Goal: Task Accomplishment & Management: Use online tool/utility

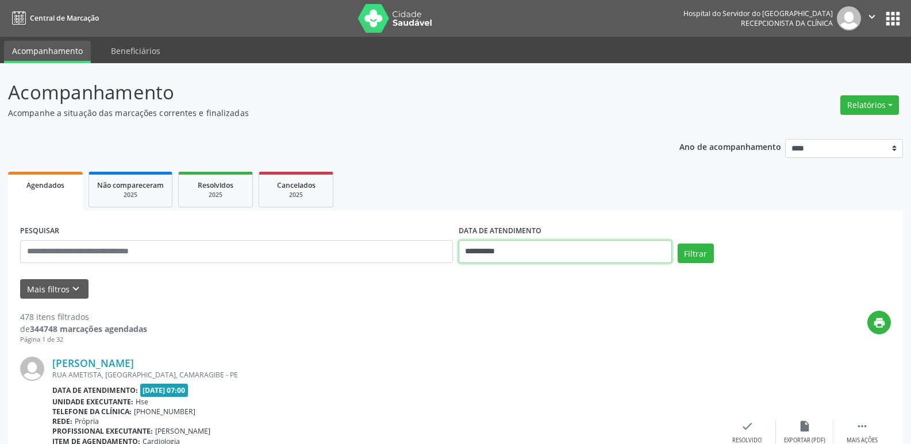
click at [507, 251] on input "**********" at bounding box center [565, 251] width 213 height 23
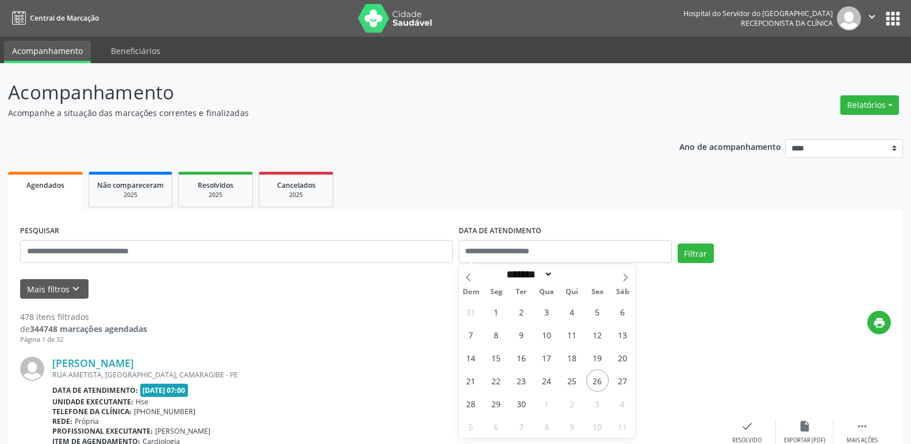
click at [249, 267] on div "PESQUISAR" at bounding box center [236, 246] width 439 height 49
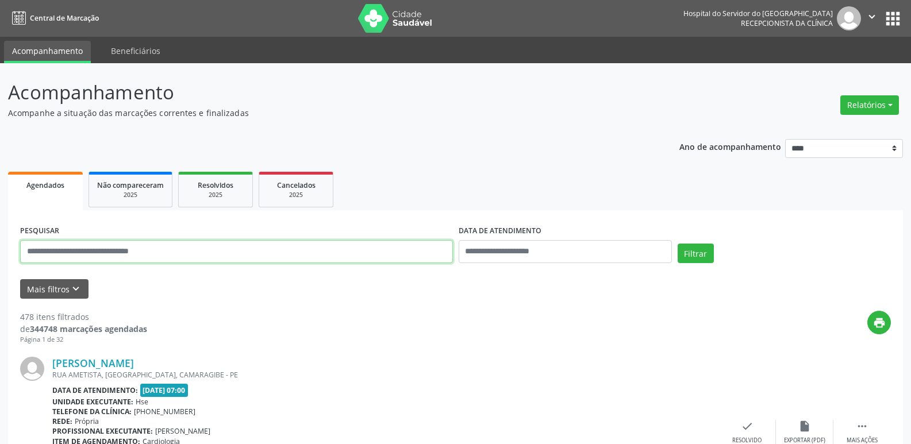
click at [255, 249] on input "text" at bounding box center [236, 251] width 433 height 23
type input "**********"
click at [678, 244] on button "Filtrar" at bounding box center [696, 254] width 36 height 20
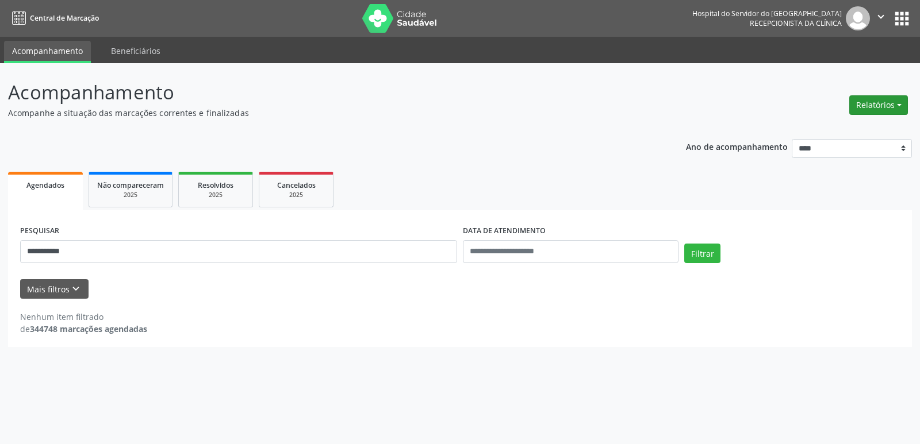
click at [905, 102] on button "Relatórios" at bounding box center [878, 105] width 59 height 20
click at [846, 129] on link "Agendamentos" at bounding box center [847, 130] width 124 height 16
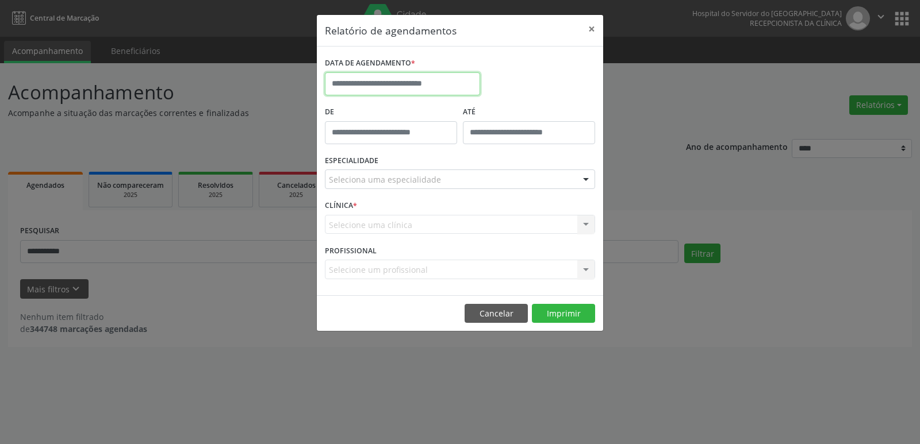
click at [403, 84] on input "text" at bounding box center [402, 83] width 155 height 23
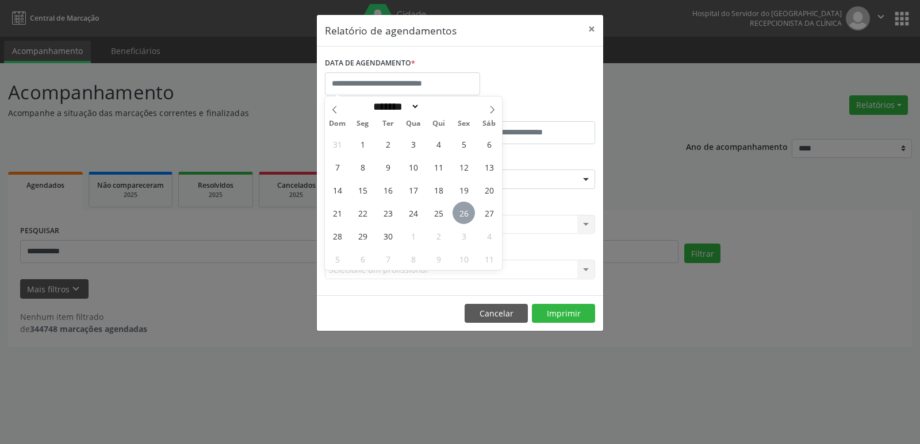
click at [464, 212] on span "26" at bounding box center [463, 213] width 22 height 22
type input "**********"
click at [464, 212] on span "26" at bounding box center [463, 213] width 22 height 22
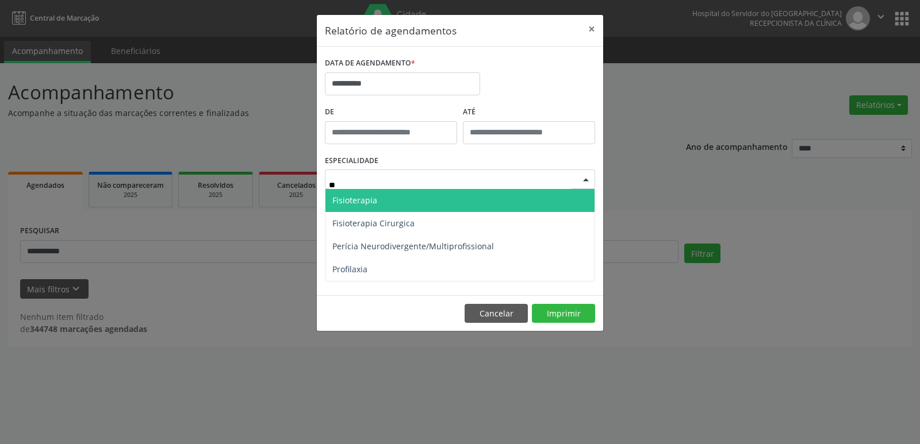
drag, startPoint x: 358, startPoint y: 199, endPoint x: 354, endPoint y: 205, distance: 7.5
click at [358, 199] on span "Fisioterapia" at bounding box center [354, 200] width 45 height 11
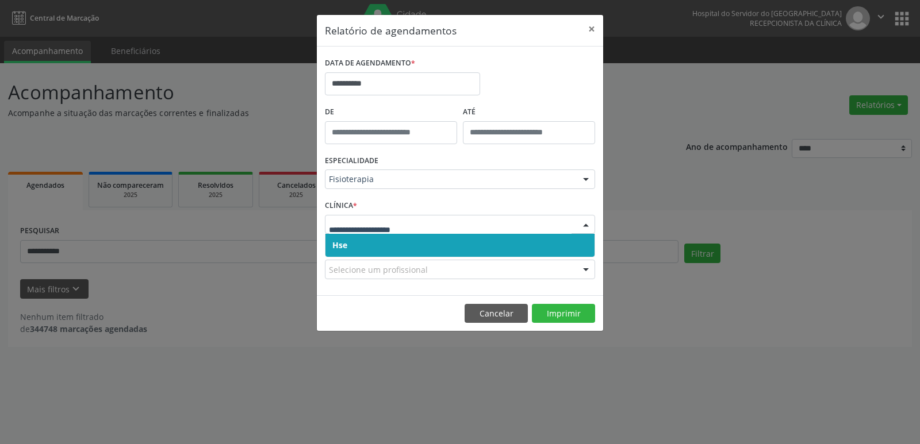
click at [349, 248] on span "Hse" at bounding box center [459, 245] width 269 height 23
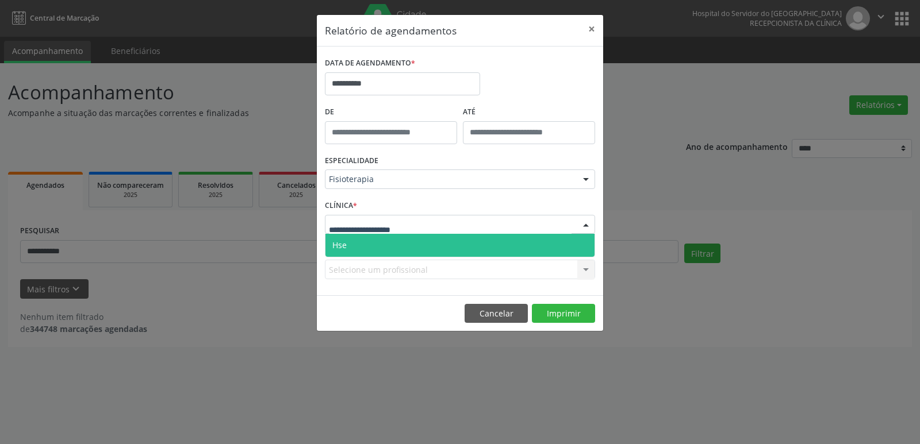
click at [350, 241] on span "Hse" at bounding box center [459, 245] width 269 height 23
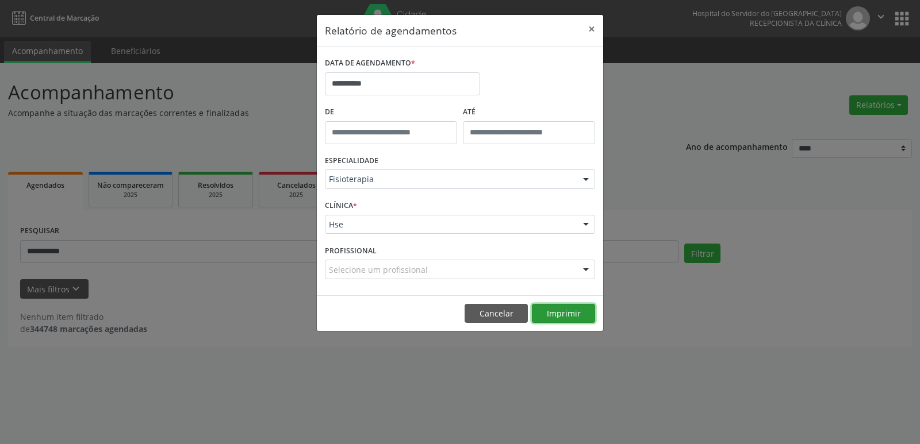
click at [540, 312] on button "Imprimir" at bounding box center [563, 314] width 63 height 20
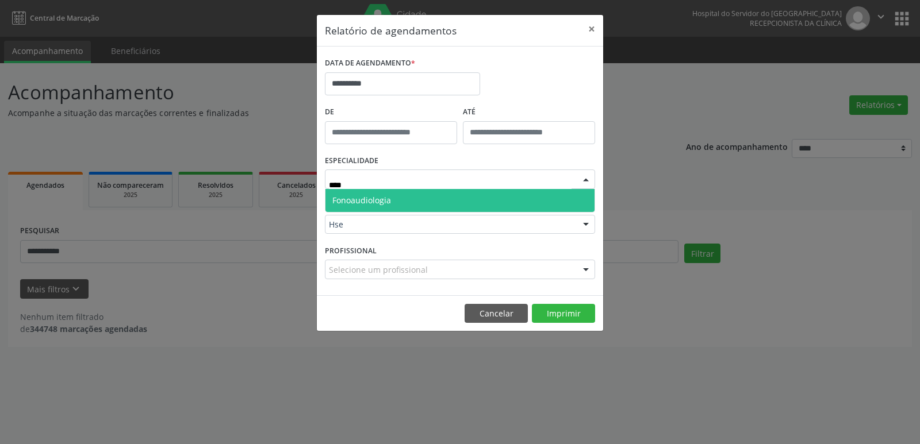
click at [369, 198] on span "Fonoaudiologia" at bounding box center [361, 200] width 59 height 11
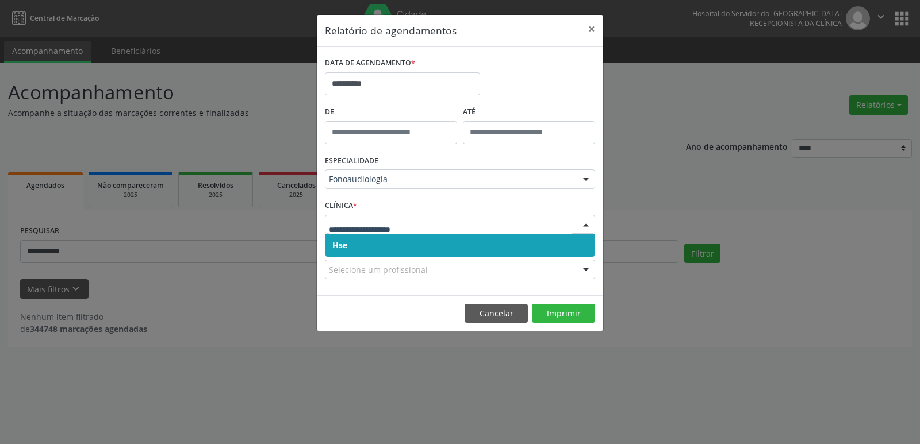
click at [342, 240] on span "Hse" at bounding box center [459, 245] width 269 height 23
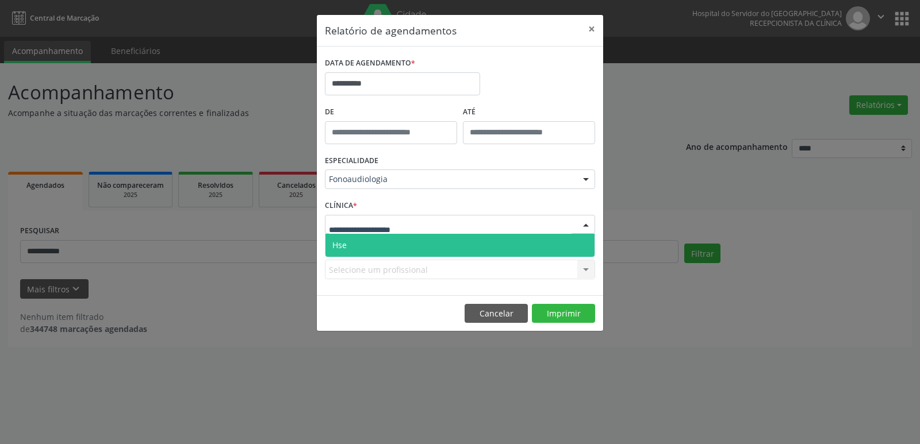
click at [348, 239] on span "Hse" at bounding box center [459, 245] width 269 height 23
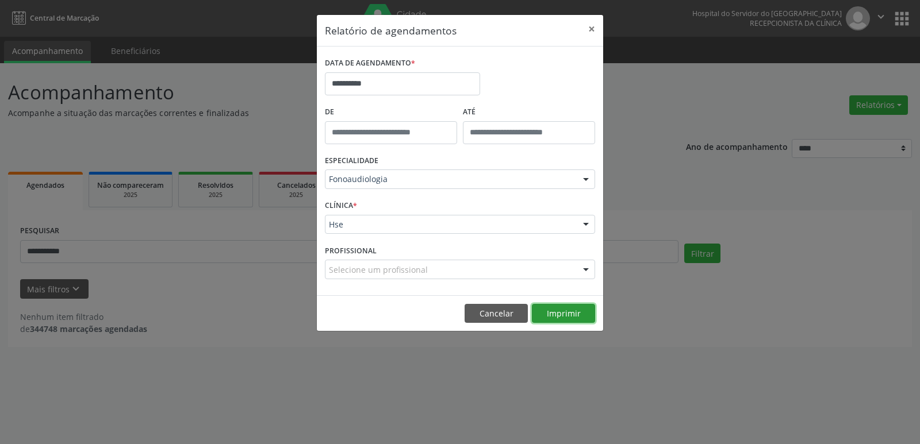
click at [550, 317] on button "Imprimir" at bounding box center [563, 314] width 63 height 20
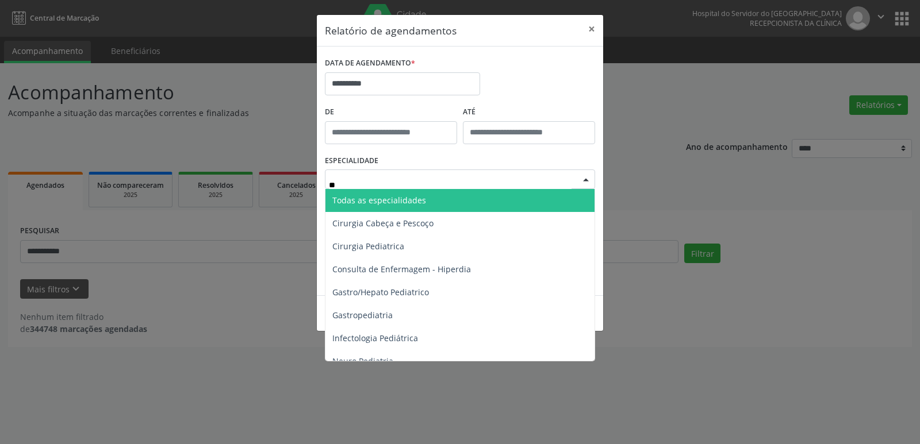
type input "*"
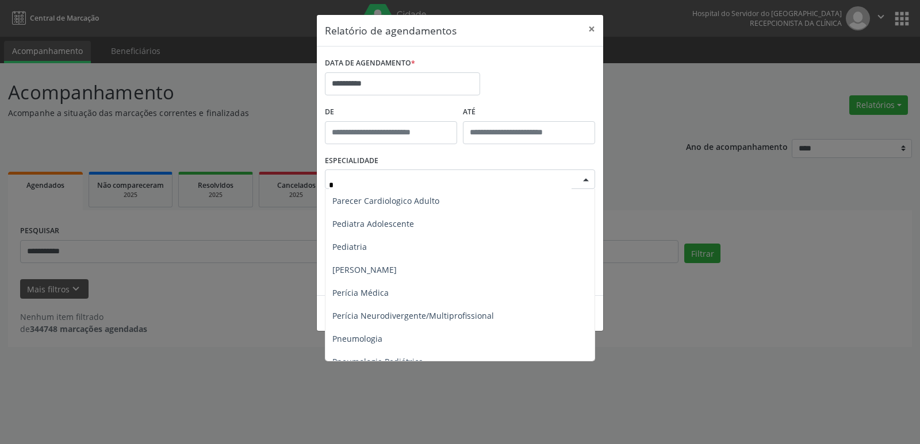
scroll to position [632, 0]
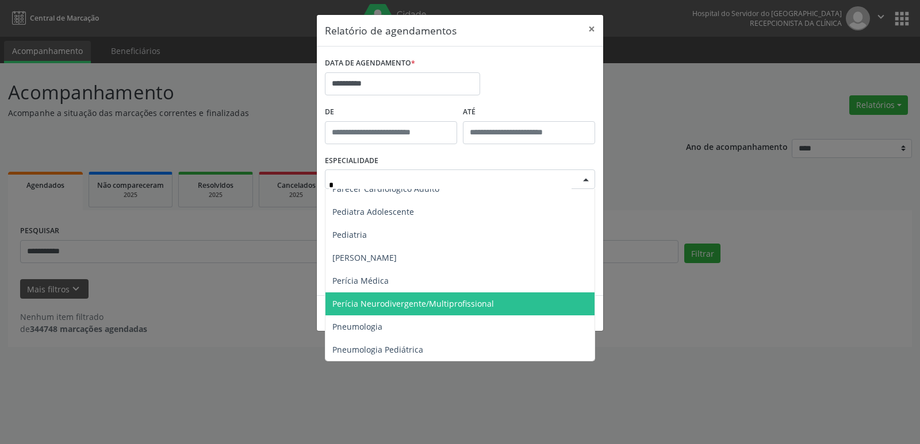
click at [400, 303] on span "Perícia Neurodivergente/Multiprofissional" at bounding box center [413, 303] width 162 height 11
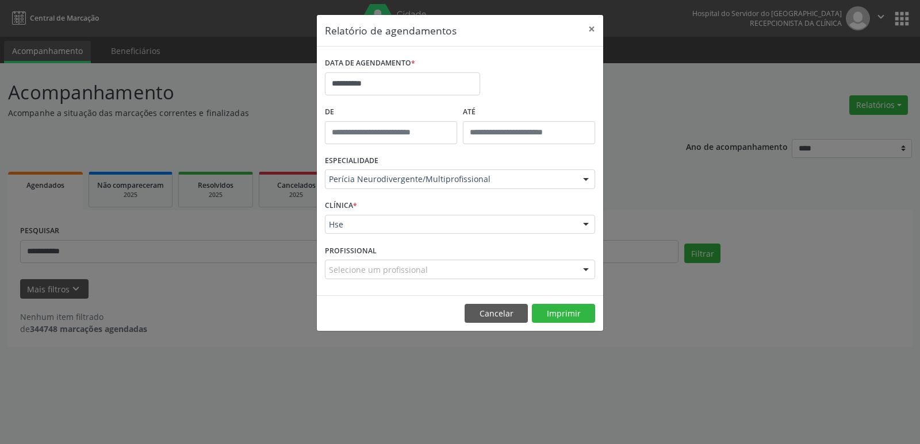
click at [347, 218] on div "Hse" at bounding box center [460, 225] width 270 height 20
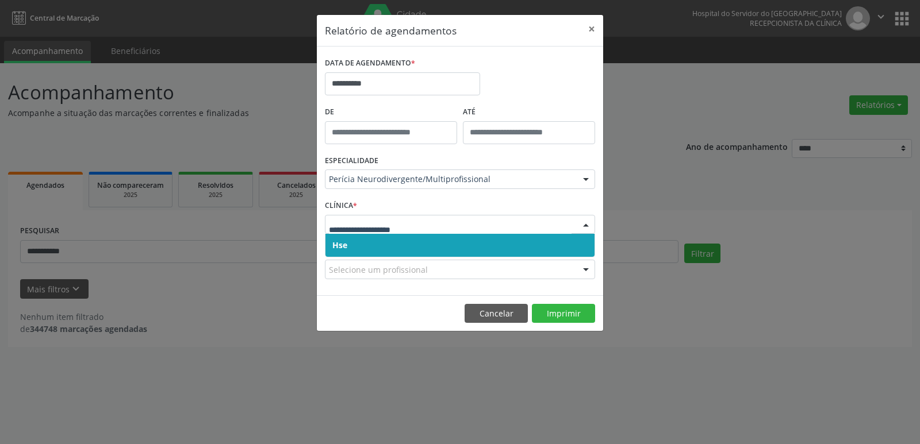
click at [344, 243] on span "Hse" at bounding box center [339, 245] width 15 height 11
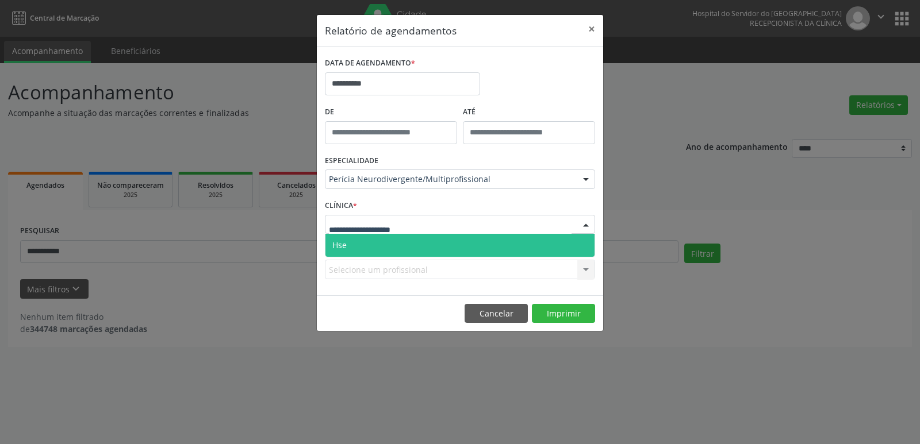
click at [367, 246] on span "Hse" at bounding box center [459, 245] width 269 height 23
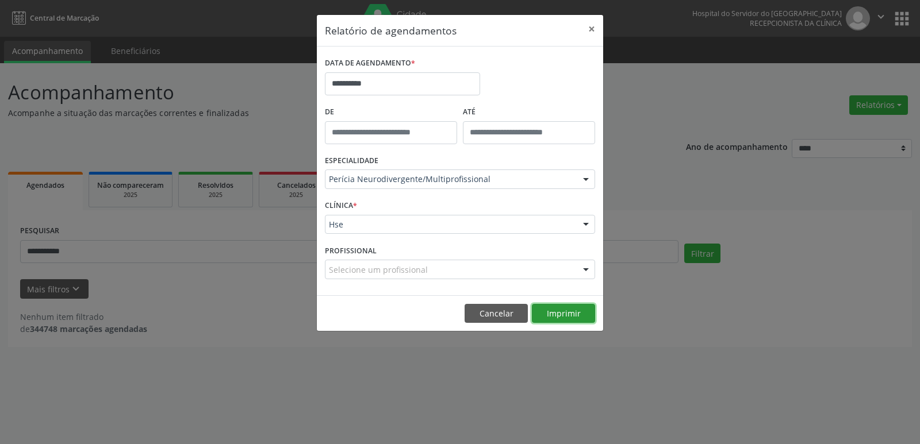
click at [557, 318] on button "Imprimir" at bounding box center [563, 314] width 63 height 20
